Goal: Go to known website: Access a specific website the user already knows

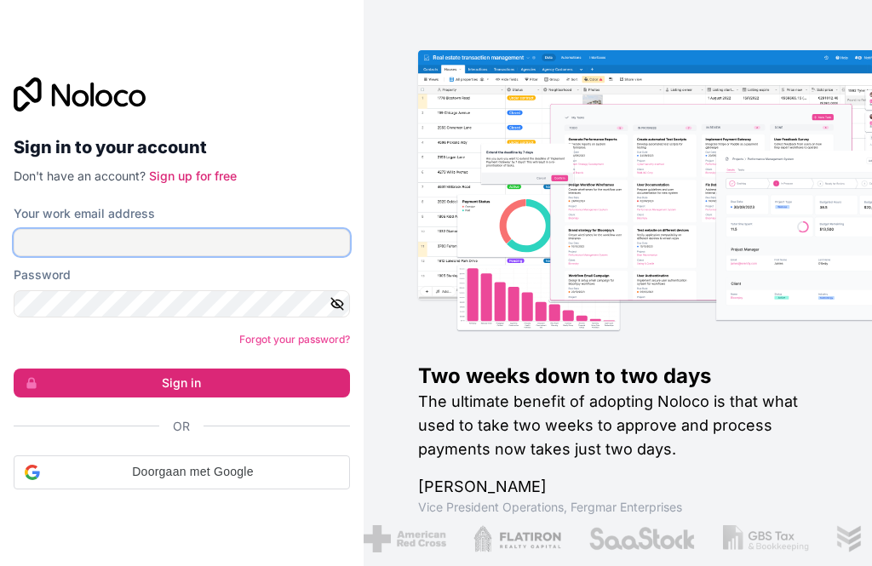
click at [172, 256] on input "Your work email address" at bounding box center [182, 242] width 336 height 27
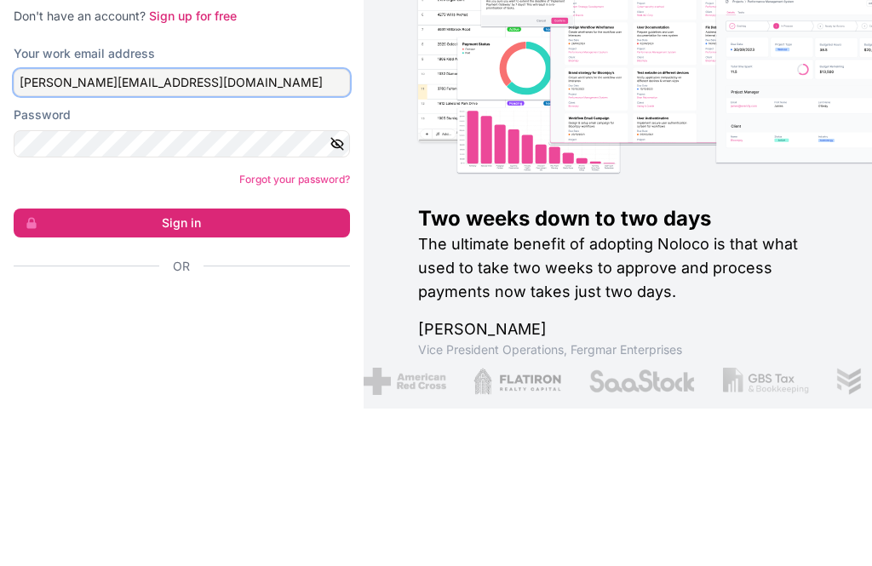
type input "[PERSON_NAME][EMAIL_ADDRESS][DOMAIN_NAME]"
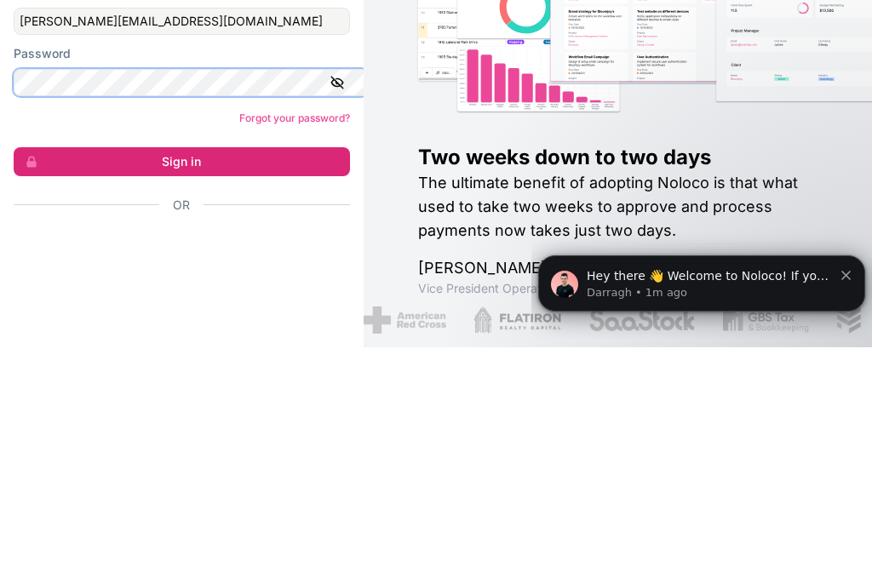
scroll to position [54, 0]
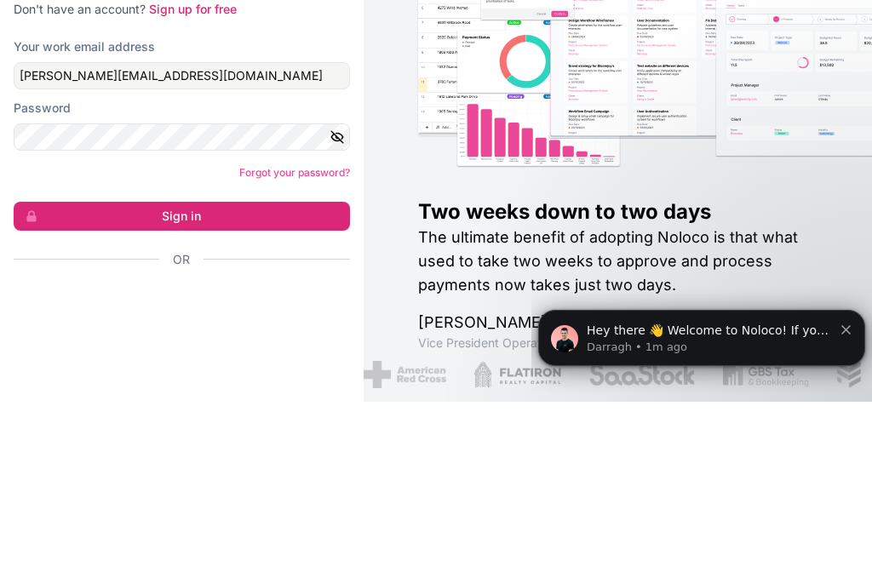
click at [260, 366] on button "Sign in" at bounding box center [182, 380] width 336 height 29
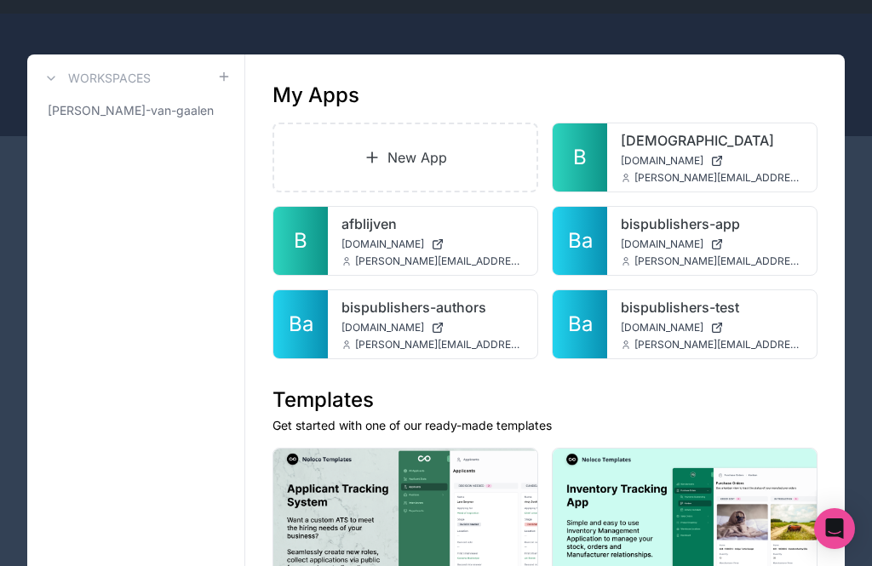
click at [669, 242] on span "[DOMAIN_NAME]" at bounding box center [662, 245] width 83 height 14
click at [313, 228] on link "B" at bounding box center [300, 241] width 54 height 68
